Goal: Navigation & Orientation: Find specific page/section

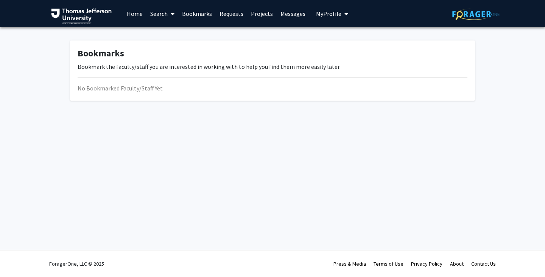
click at [137, 13] on link "Home" at bounding box center [134, 13] width 23 height 27
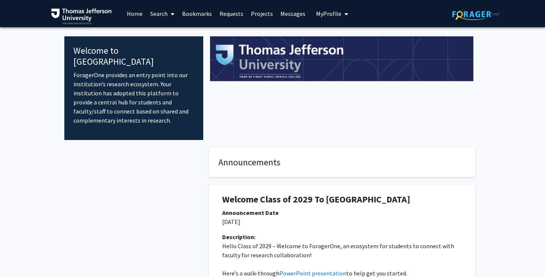
click at [226, 14] on link "Requests" at bounding box center [231, 13] width 31 height 27
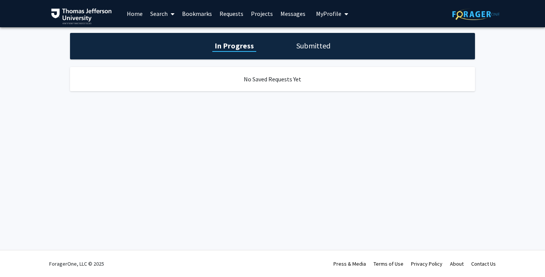
click at [291, 14] on link "Messages" at bounding box center [293, 13] width 33 height 27
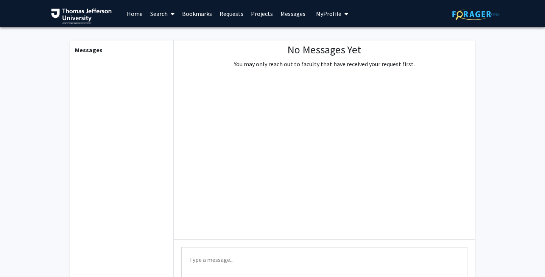
click at [138, 13] on link "Home" at bounding box center [134, 13] width 23 height 27
